Goal: Information Seeking & Learning: Check status

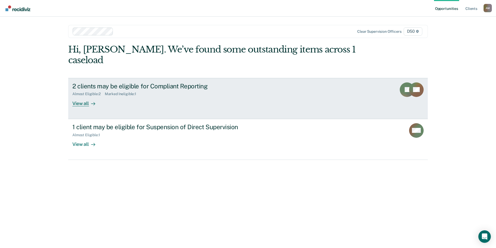
click at [180, 90] on div "Almost Eligible : 2 Marked Ineligible : 1" at bounding box center [163, 93] width 182 height 6
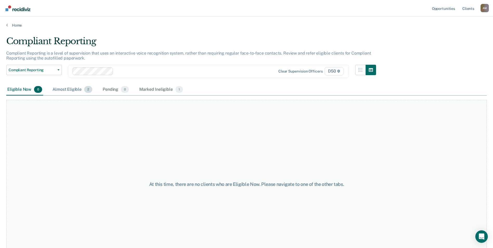
click at [70, 90] on div "Almost Eligible 2" at bounding box center [72, 89] width 42 height 11
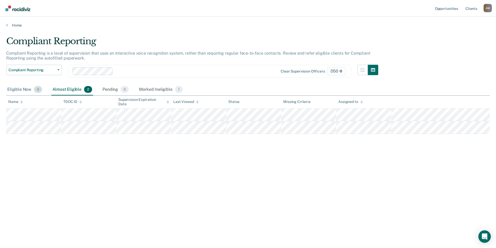
click at [41, 91] on span "0" at bounding box center [38, 89] width 8 height 7
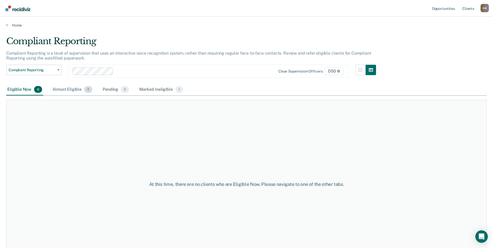
click at [70, 92] on div "Almost Eligible 2" at bounding box center [72, 89] width 42 height 11
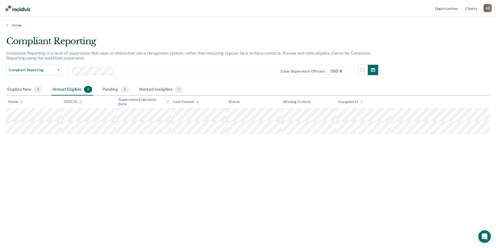
click at [14, 21] on div "Home" at bounding box center [248, 22] width 496 height 11
click at [16, 24] on link "Home" at bounding box center [248, 25] width 484 height 5
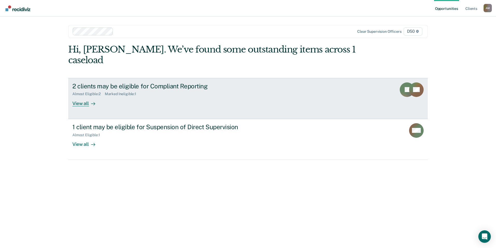
click at [172, 107] on link "2 clients may be eligible for Compliant Reporting Almost Eligible : 2 Marked In…" at bounding box center [248, 98] width 360 height 41
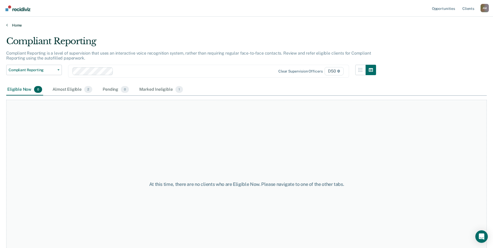
click at [9, 26] on link "Home" at bounding box center [246, 25] width 480 height 5
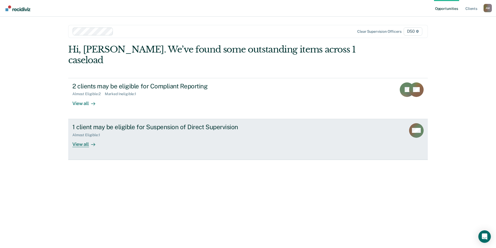
click at [146, 131] on div "Almost Eligible : 1" at bounding box center [163, 134] width 182 height 6
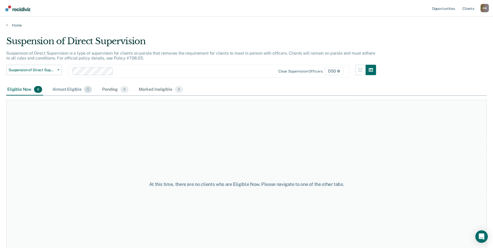
click at [78, 91] on div "Almost Eligible 1" at bounding box center [71, 89] width 41 height 11
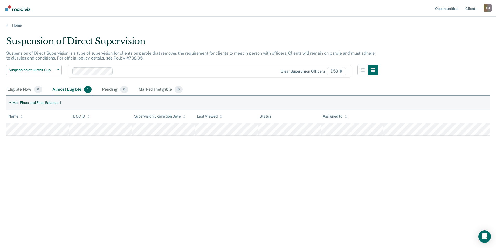
click at [18, 22] on div "Home" at bounding box center [248, 22] width 496 height 11
click at [18, 25] on link "Home" at bounding box center [248, 25] width 484 height 5
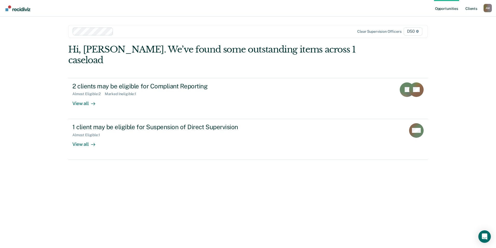
click at [474, 9] on link "Client s" at bounding box center [472, 8] width 14 height 17
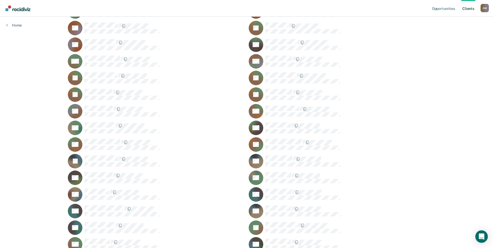
scroll to position [104, 0]
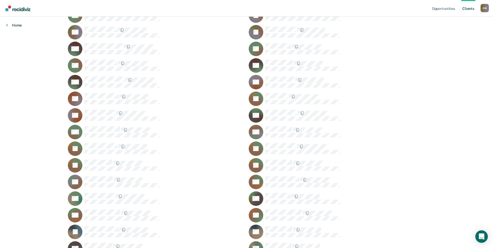
click at [9, 24] on div "Home" at bounding box center [14, 22] width 28 height 11
click at [14, 26] on link "Home" at bounding box center [14, 25] width 16 height 5
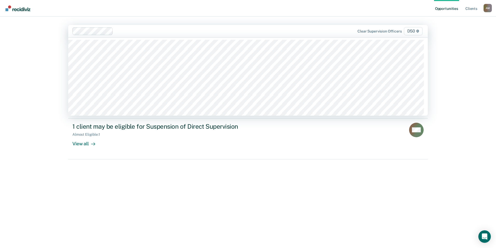
click at [139, 34] on div at bounding box center [216, 31] width 203 height 6
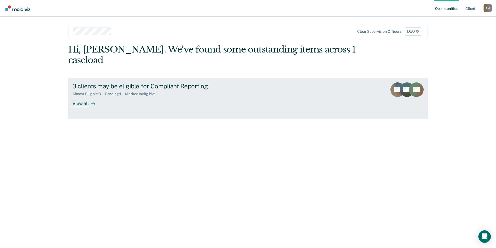
click at [162, 87] on div "3 clients may be eligible for Compliant Reporting Almost Eligible : 3 Pending :…" at bounding box center [169, 94] width 195 height 24
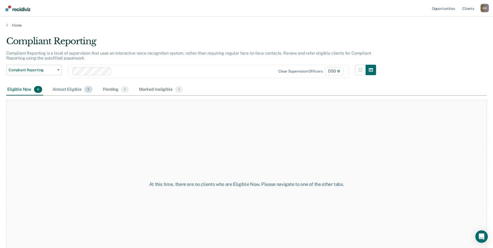
click at [83, 91] on div "Almost Eligible 3" at bounding box center [72, 89] width 42 height 11
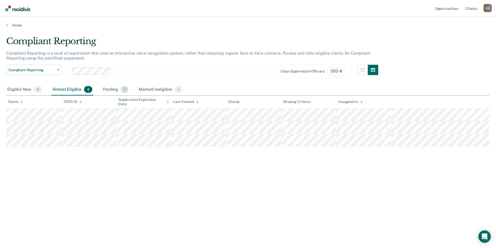
click at [125, 92] on span "1" at bounding box center [125, 89] width 8 height 7
